Goal: Task Accomplishment & Management: Manage account settings

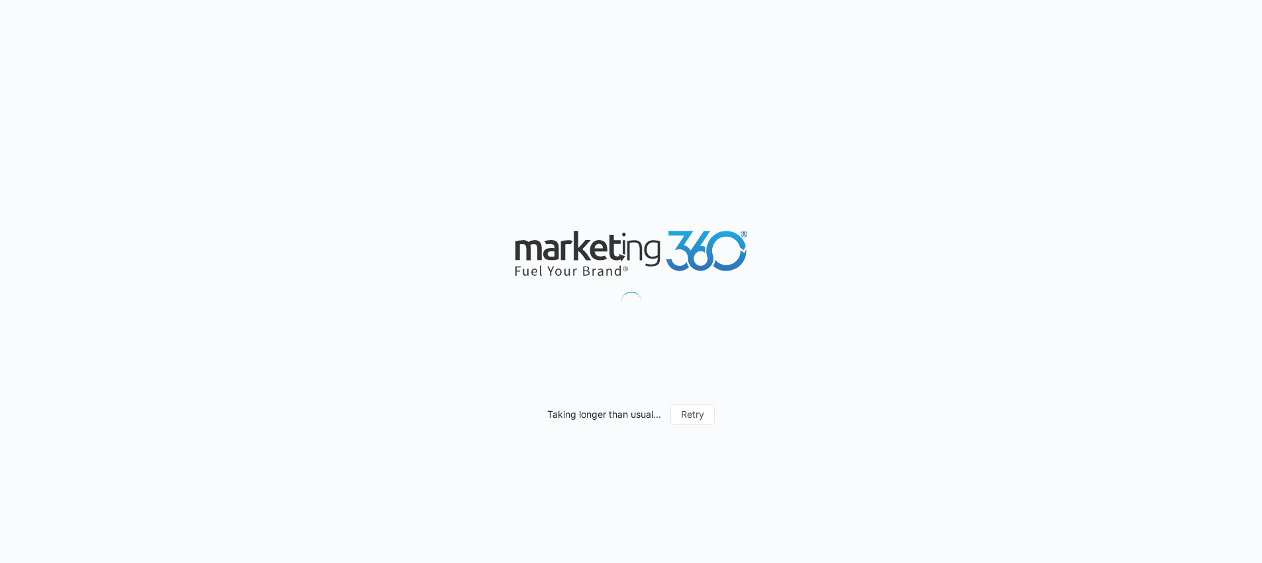
select select "US"
select select "America/[GEOGRAPHIC_DATA]"
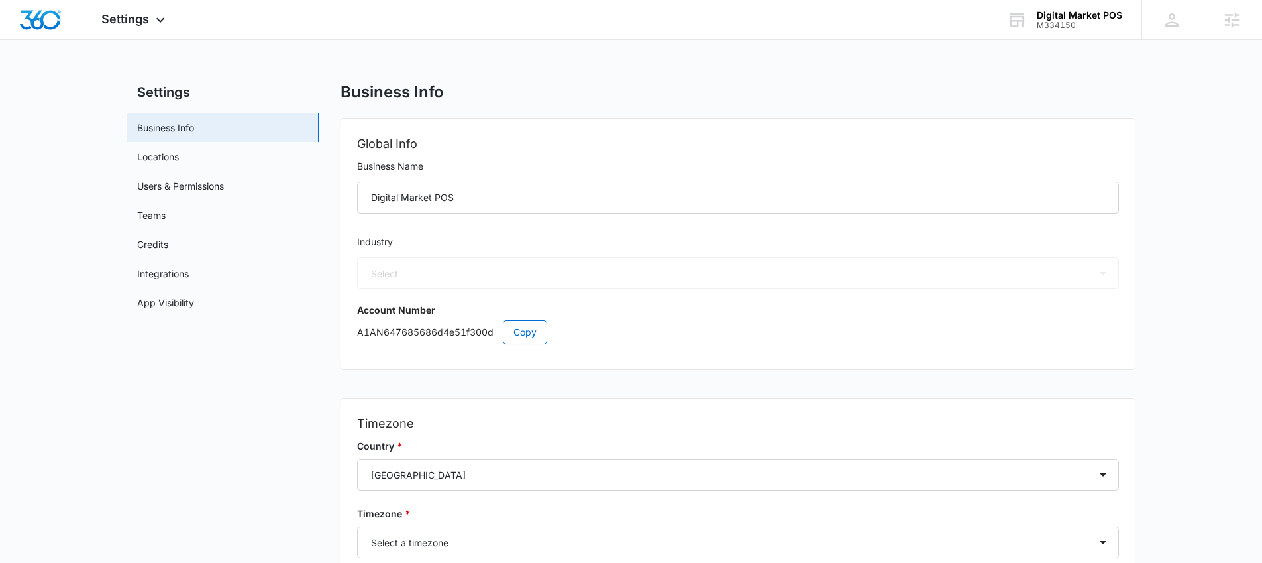
select select "52"
click at [173, 302] on link "App Visibility" at bounding box center [165, 303] width 57 height 14
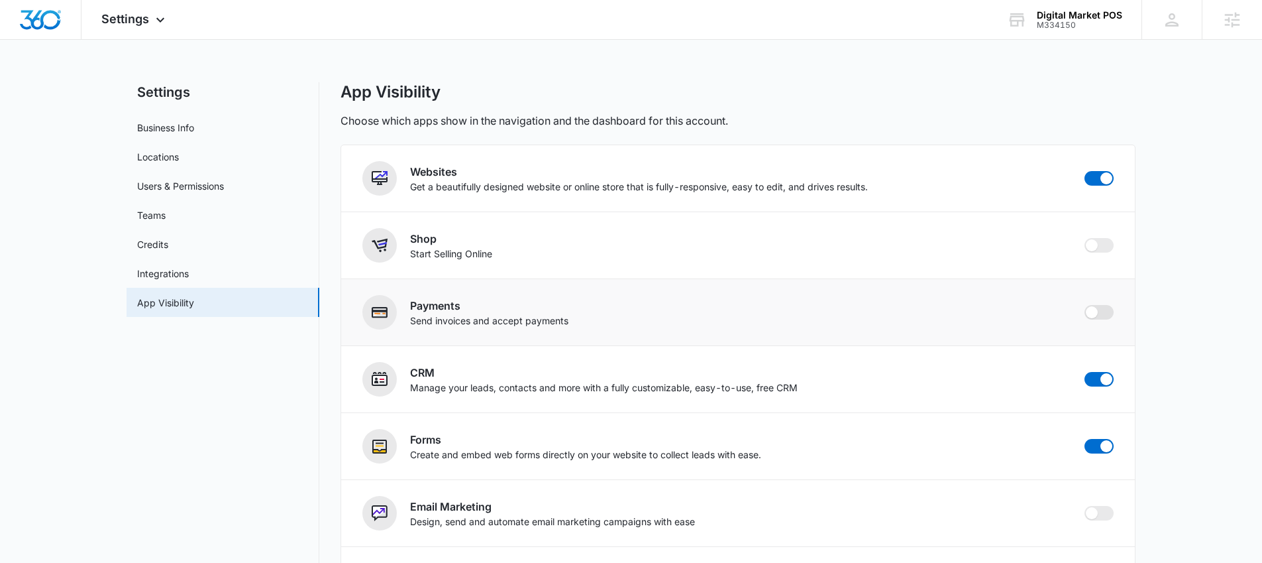
click at [1089, 314] on span at bounding box center [1092, 312] width 12 height 12
click at [1085, 305] on input "checkbox" at bounding box center [1084, 304] width 1 height 1
checkbox input "false"
click at [1093, 247] on span at bounding box center [1092, 245] width 12 height 12
click at [1085, 238] on input "checkbox" at bounding box center [1084, 237] width 1 height 1
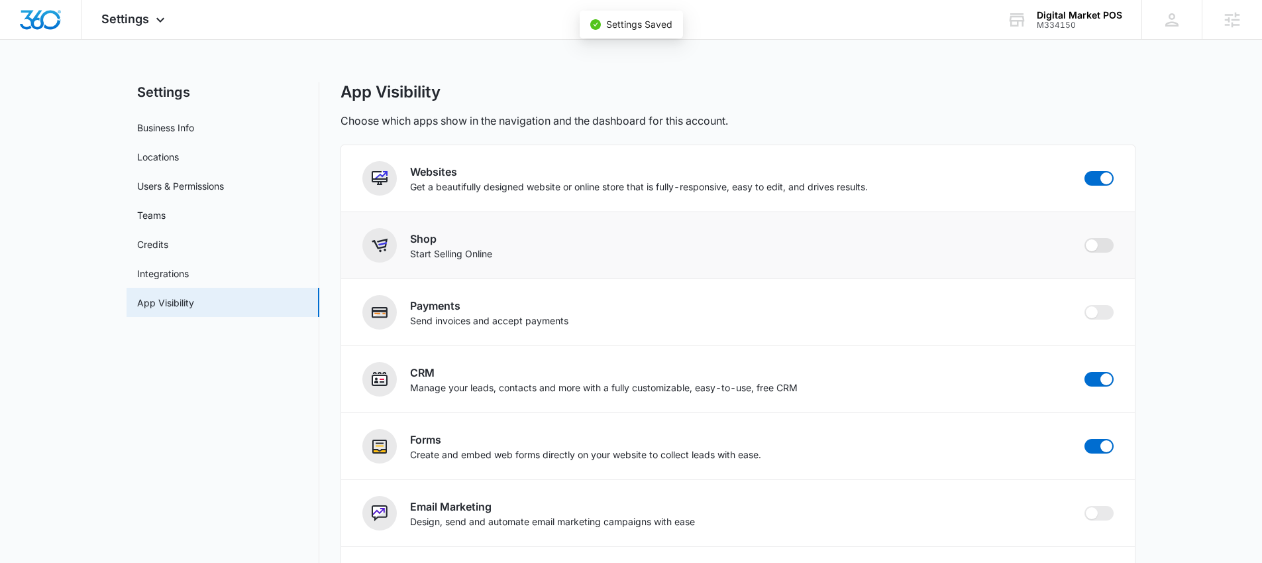
checkbox input "false"
checkbox input "true"
click at [119, 17] on span "Settings" at bounding box center [125, 19] width 48 height 14
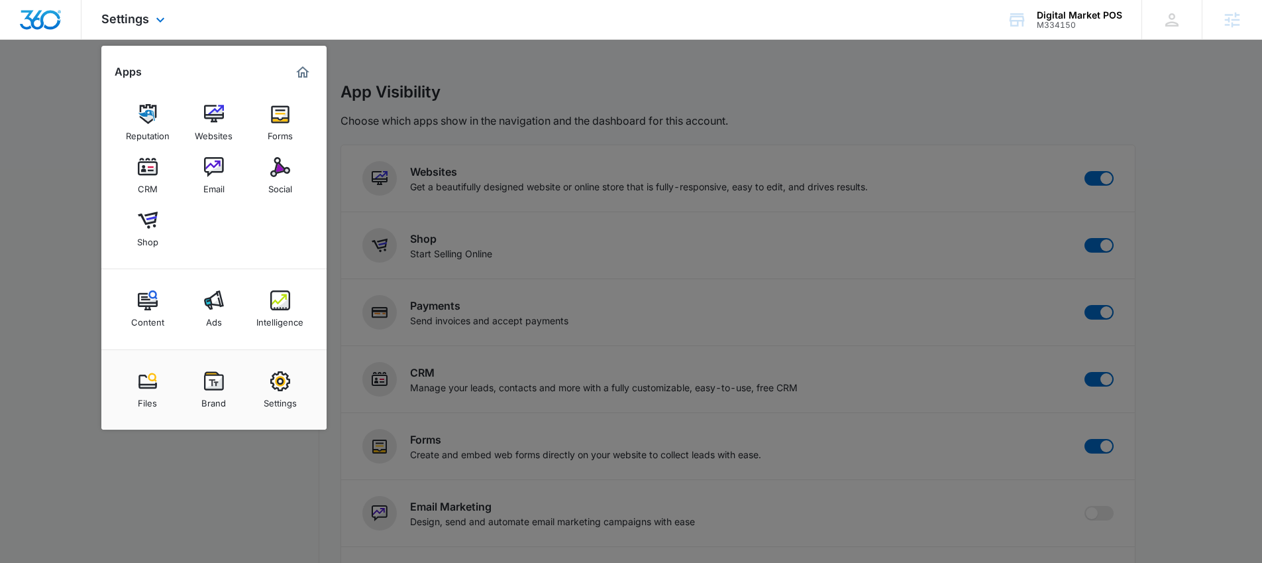
click at [49, 21] on img "Dashboard" at bounding box center [40, 20] width 42 height 20
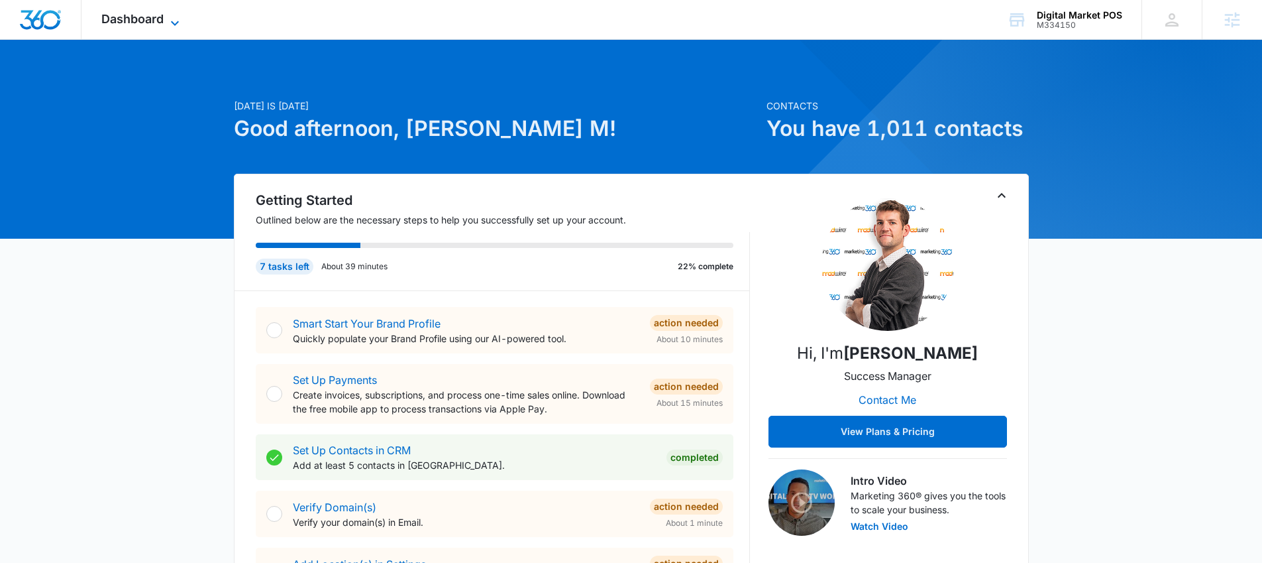
click at [167, 25] on icon at bounding box center [175, 23] width 16 height 16
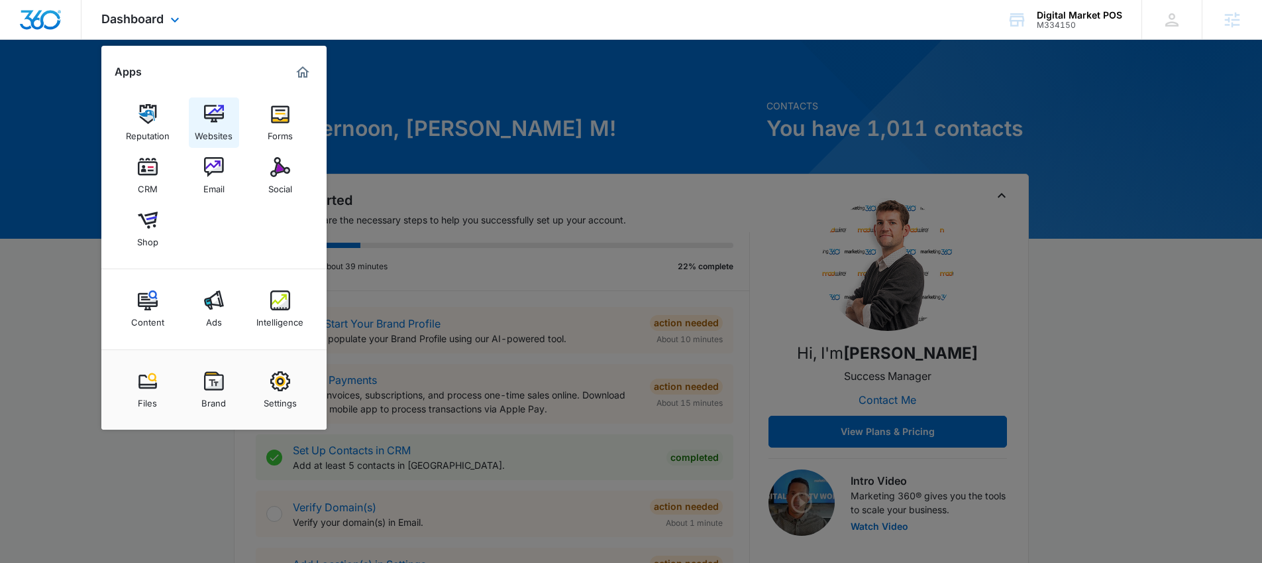
click at [230, 124] on div "Websites" at bounding box center [214, 132] width 38 height 17
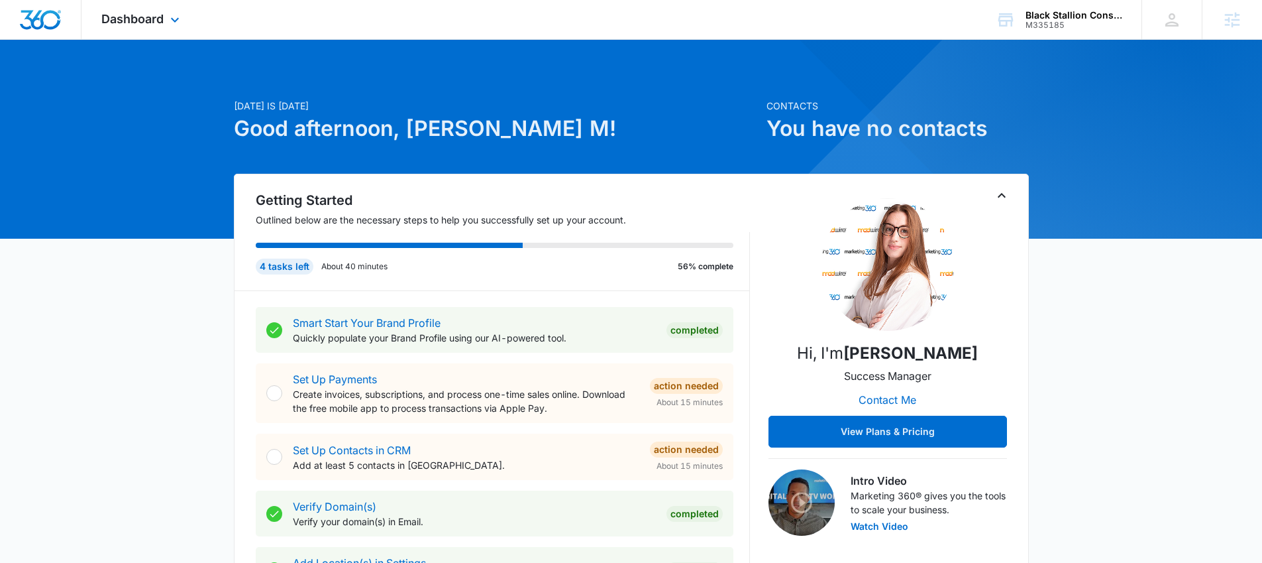
click at [144, 27] on div "Dashboard Apps Reputation Websites Forms CRM Email Social Content Ads Intellige…" at bounding box center [142, 19] width 121 height 39
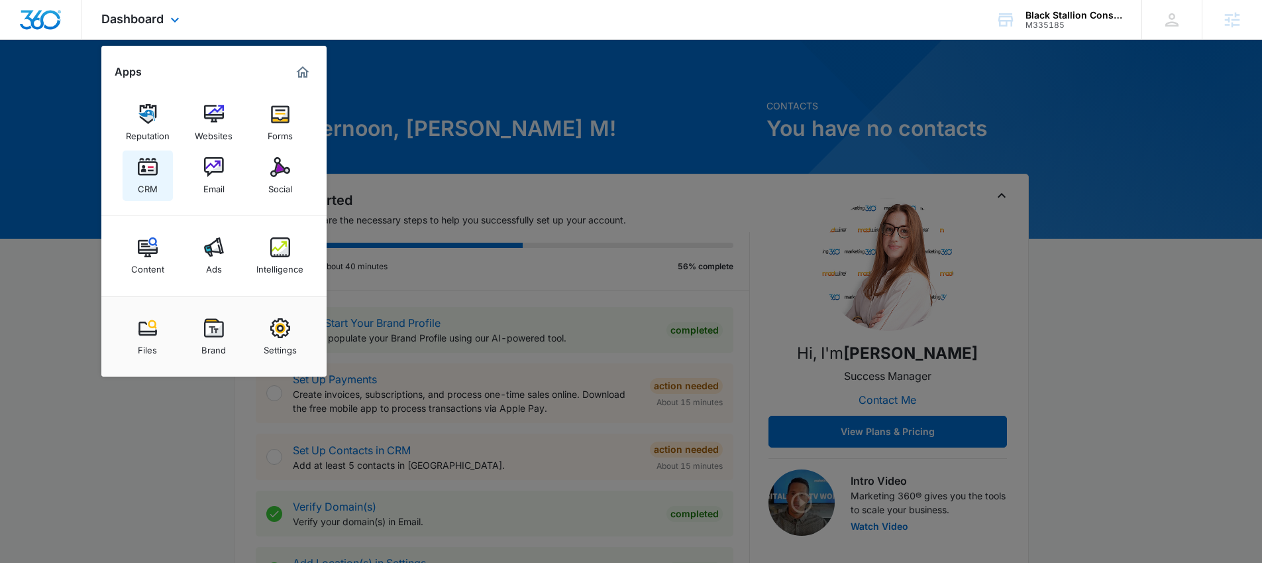
click at [125, 183] on link "CRM" at bounding box center [148, 175] width 50 height 50
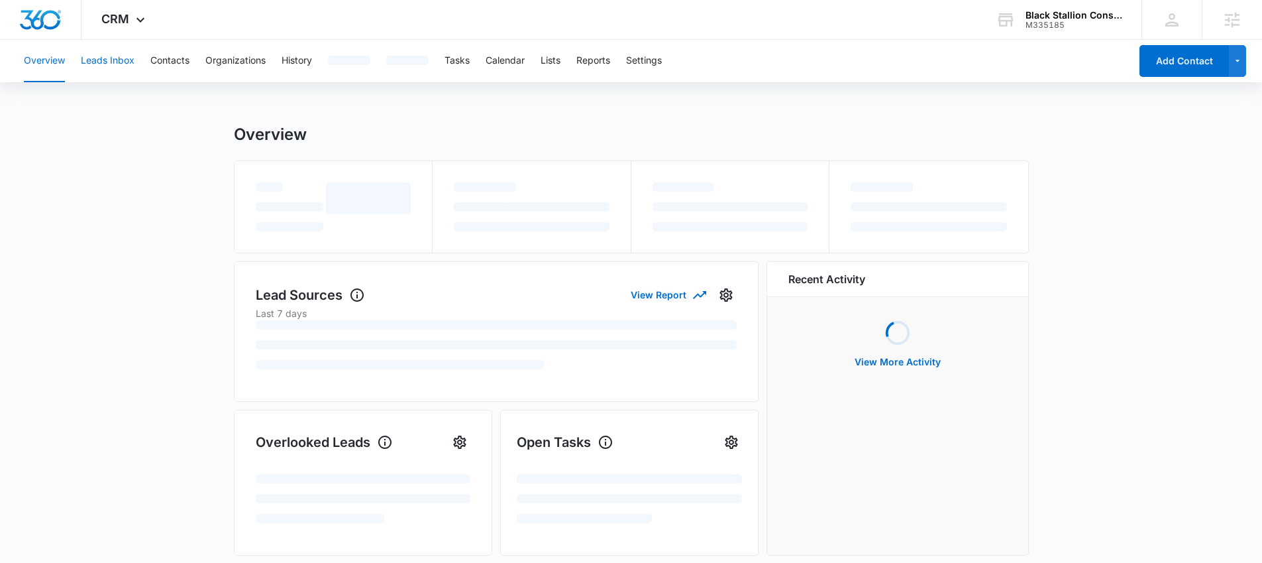
click at [87, 60] on button "Leads Inbox" at bounding box center [108, 61] width 54 height 42
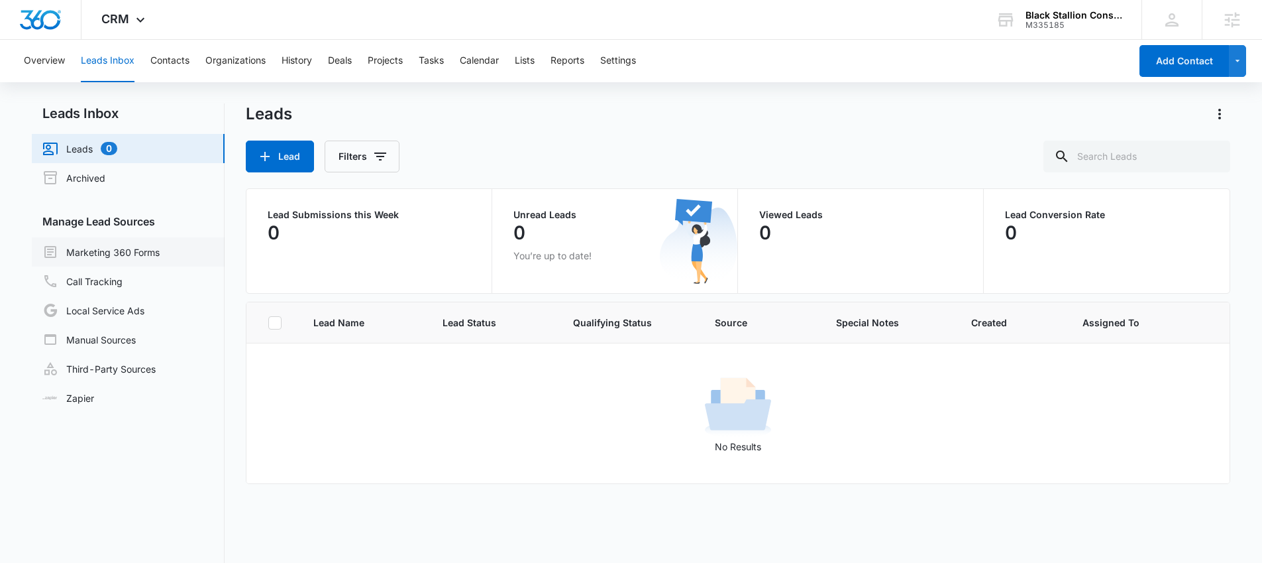
click at [121, 251] on link "Marketing 360 Forms" at bounding box center [100, 252] width 117 height 16
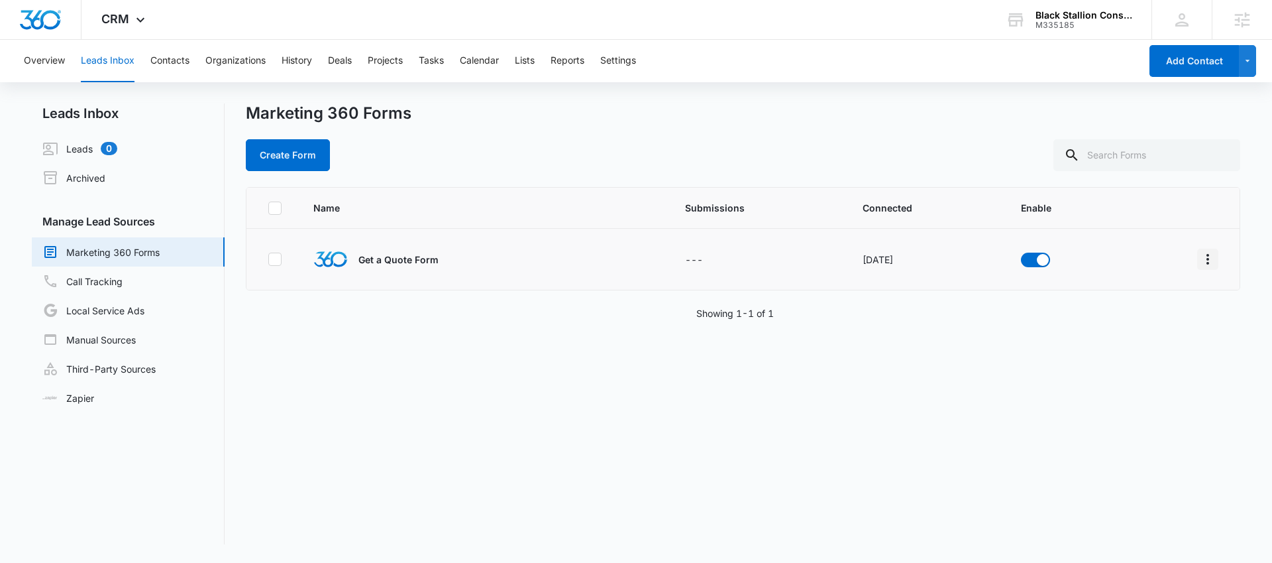
click at [1200, 255] on icon "Overflow Menu" at bounding box center [1208, 259] width 16 height 16
click at [1148, 335] on div "Field Mapping" at bounding box center [1138, 335] width 75 height 9
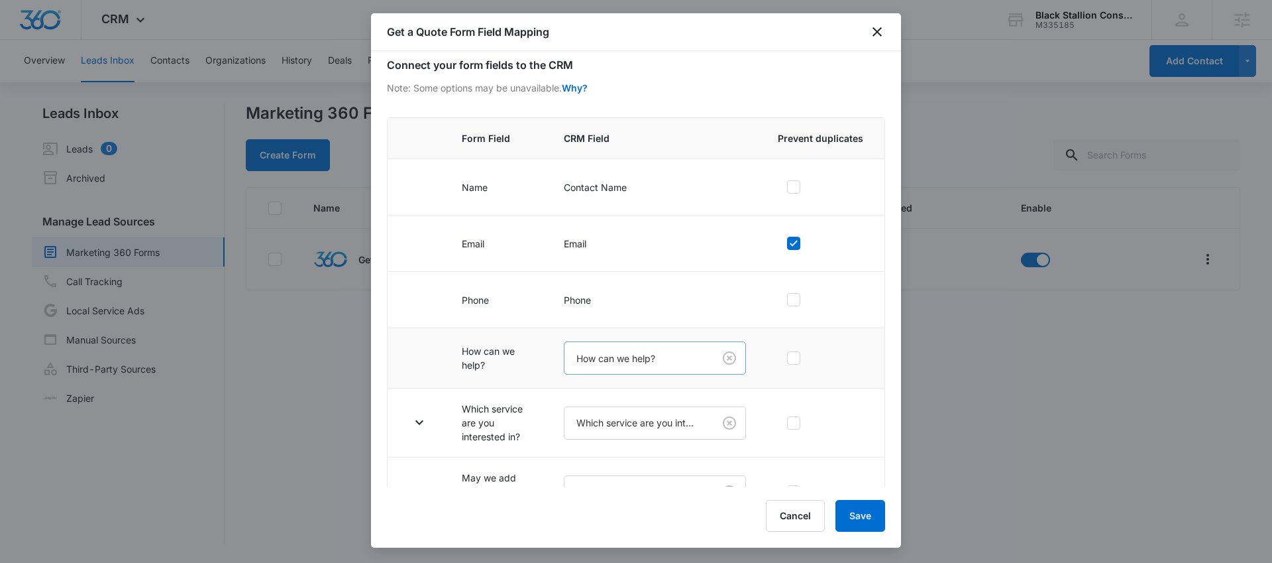
scroll to position [101, 0]
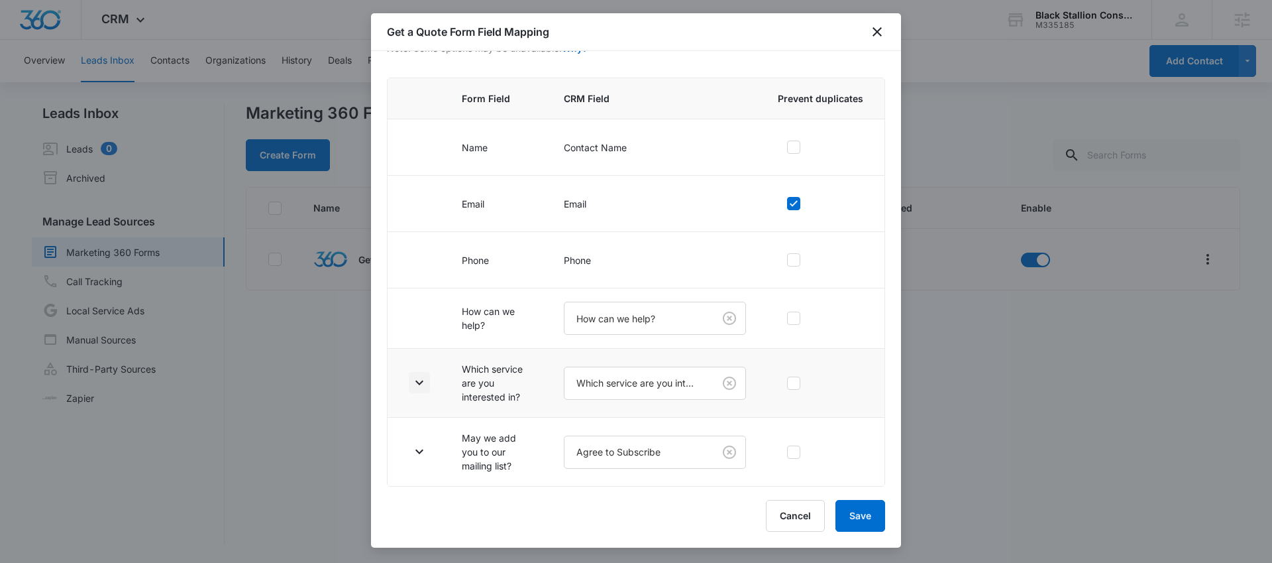
click at [423, 382] on icon "button" at bounding box center [420, 382] width 16 height 16
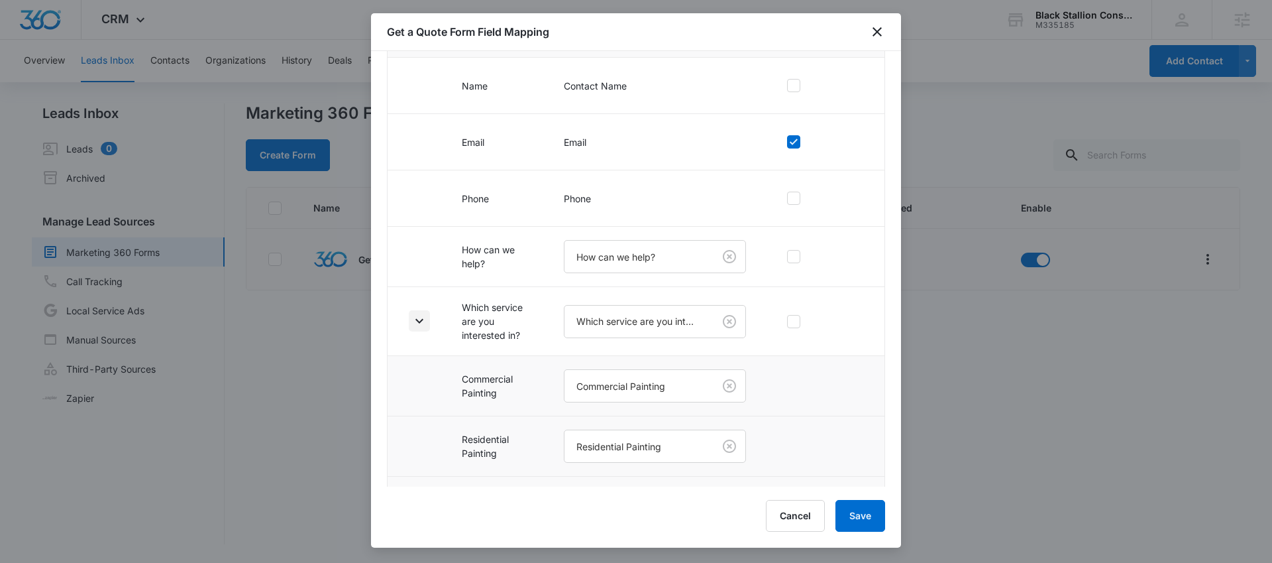
scroll to position [282, 0]
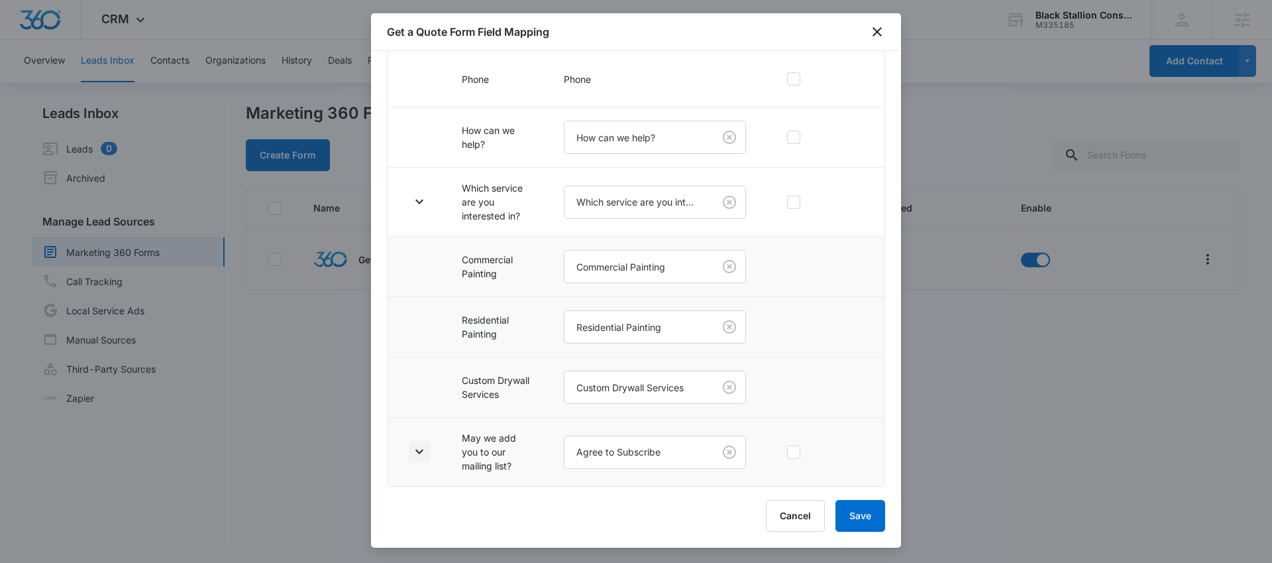
click at [421, 451] on icon "button" at bounding box center [420, 451] width 8 height 5
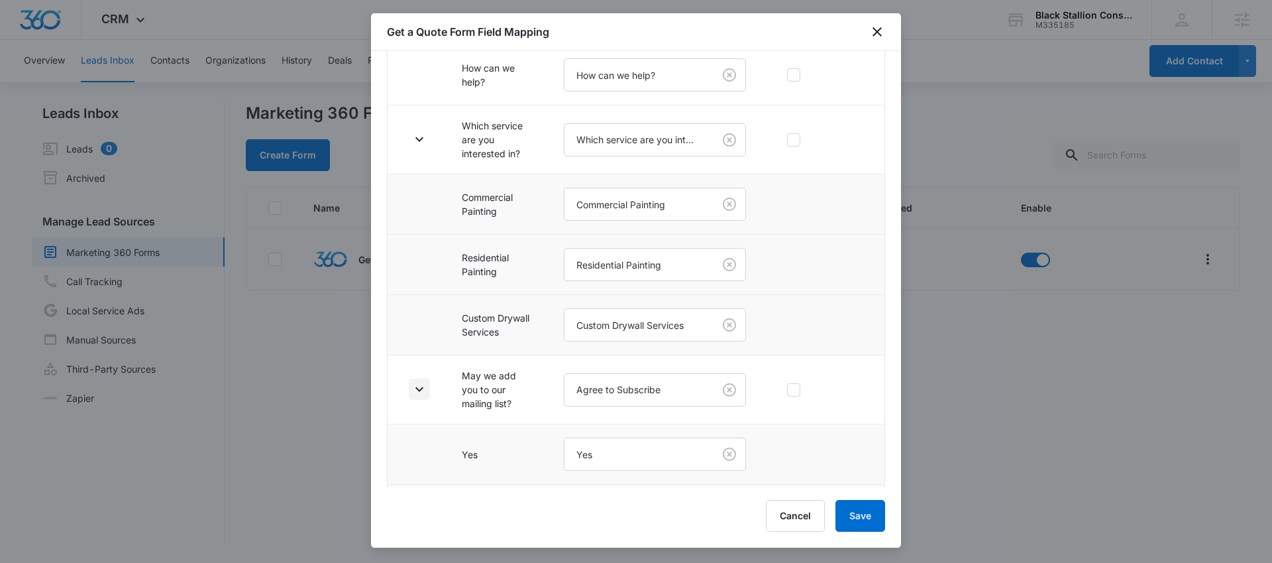
scroll to position [403, 0]
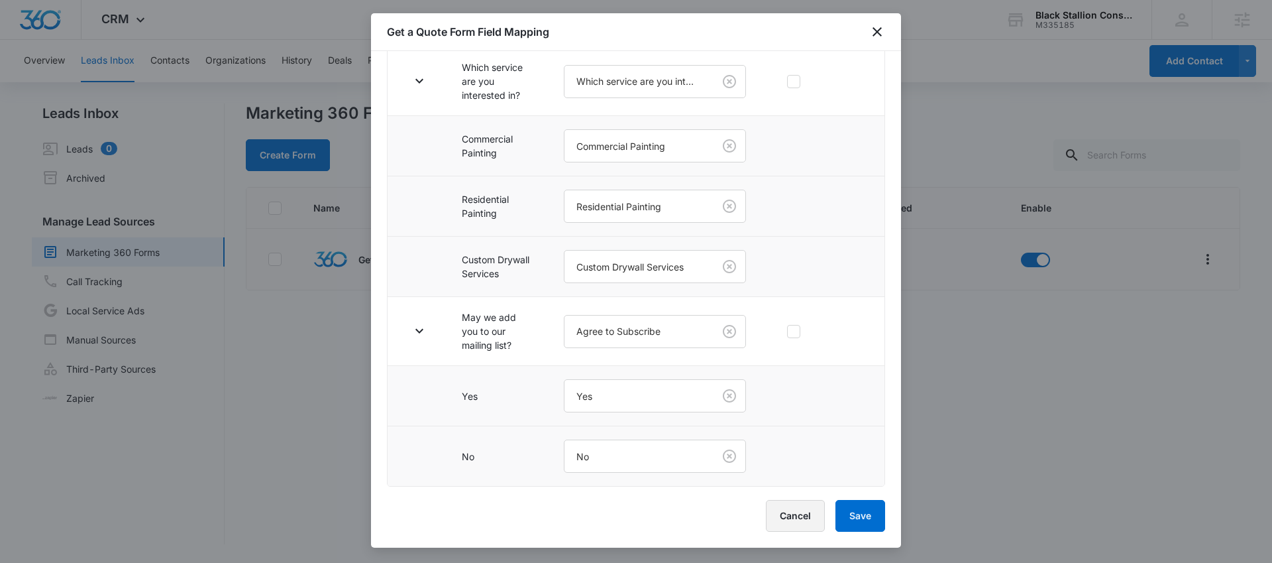
click at [783, 516] on button "Cancel" at bounding box center [795, 516] width 59 height 32
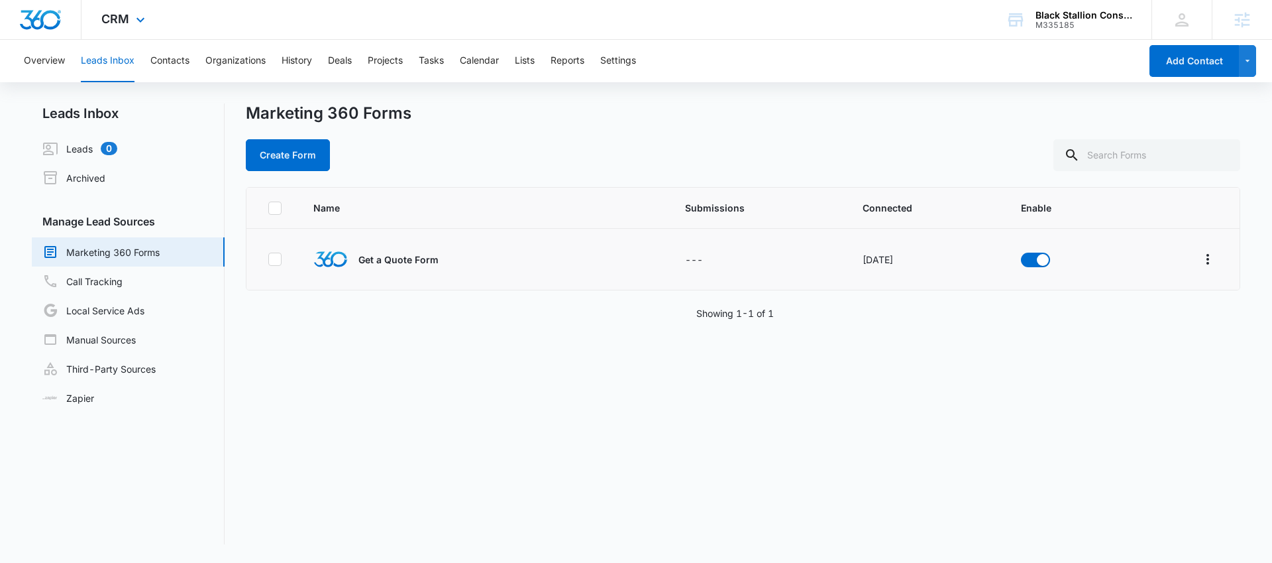
click at [127, 27] on div "CRM Apps Reputation Websites Forms CRM Email Social Content Ads Intelligence Fi…" at bounding box center [125, 19] width 87 height 39
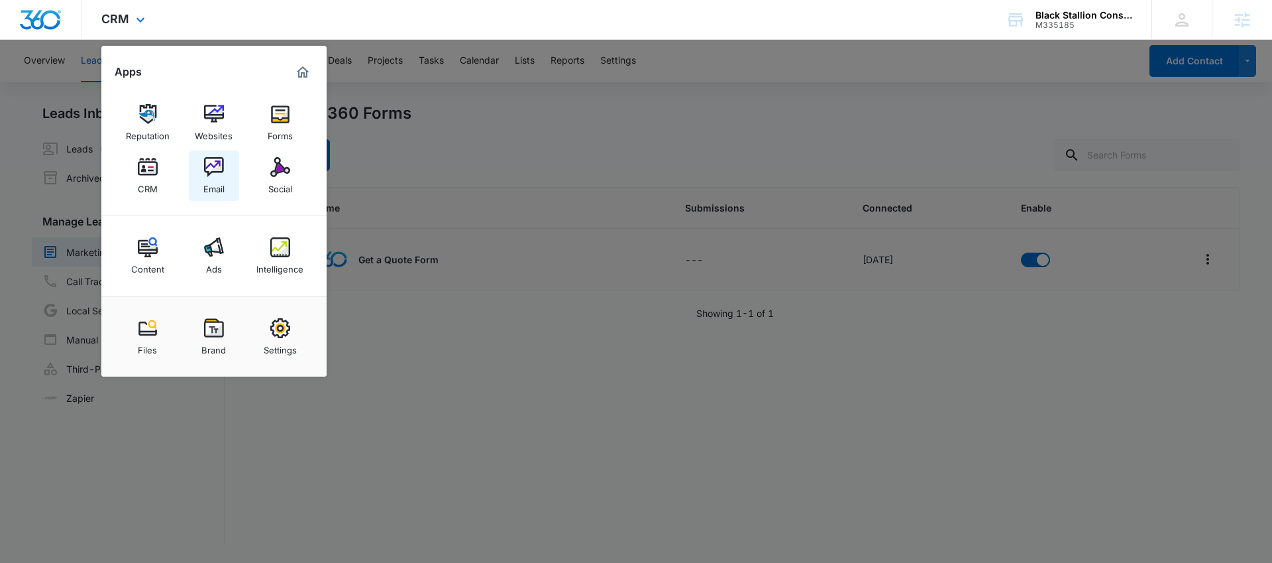
click at [225, 180] on link "Email" at bounding box center [214, 175] width 50 height 50
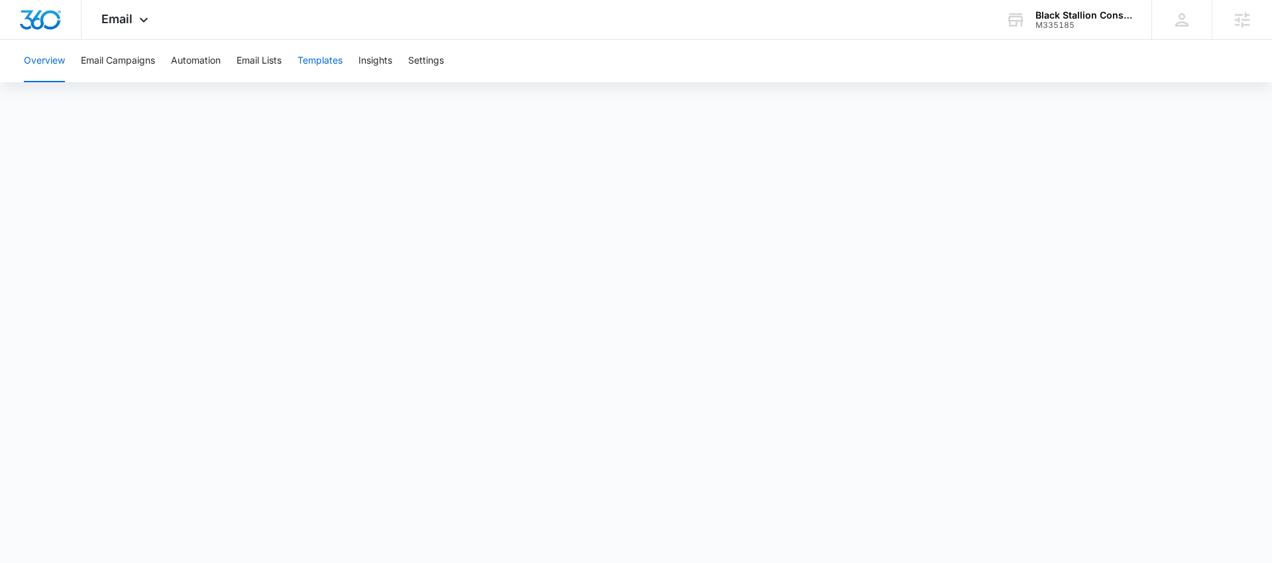
click at [326, 60] on button "Templates" at bounding box center [320, 61] width 45 height 42
click at [302, 60] on button "Templates" at bounding box center [320, 61] width 45 height 42
click at [199, 60] on button "Automation" at bounding box center [196, 61] width 50 height 42
